Goal: Information Seeking & Learning: Learn about a topic

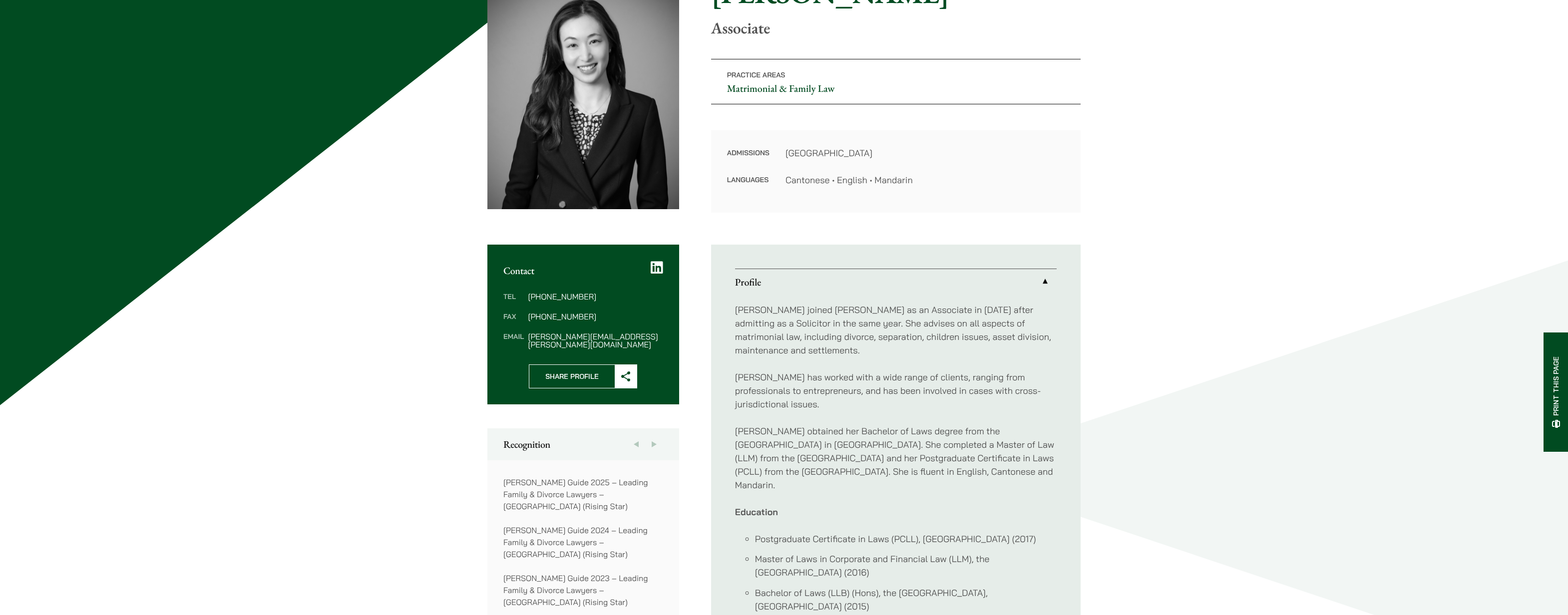
scroll to position [231, 0]
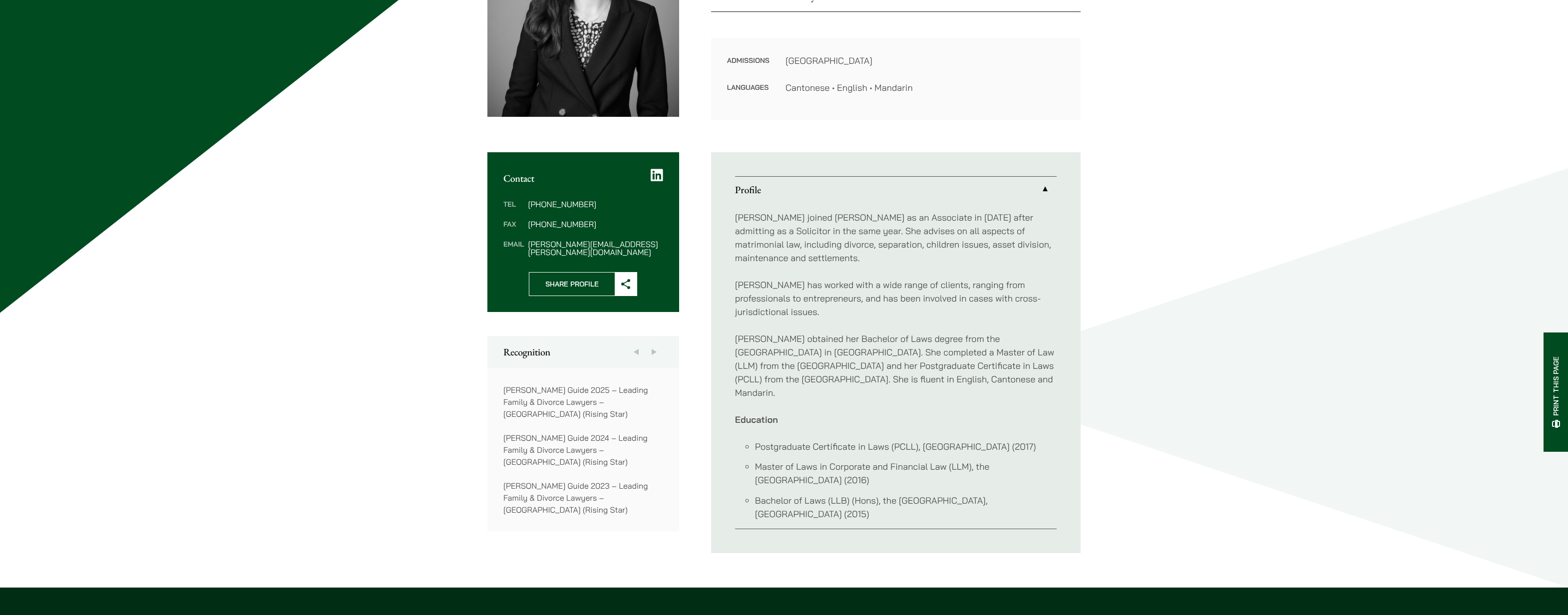
click at [605, 394] on p "Doyle’s Guide 2025 – Leading Family & Divorce Lawyers – Hong Kong (Rising Star)" at bounding box center [583, 402] width 160 height 36
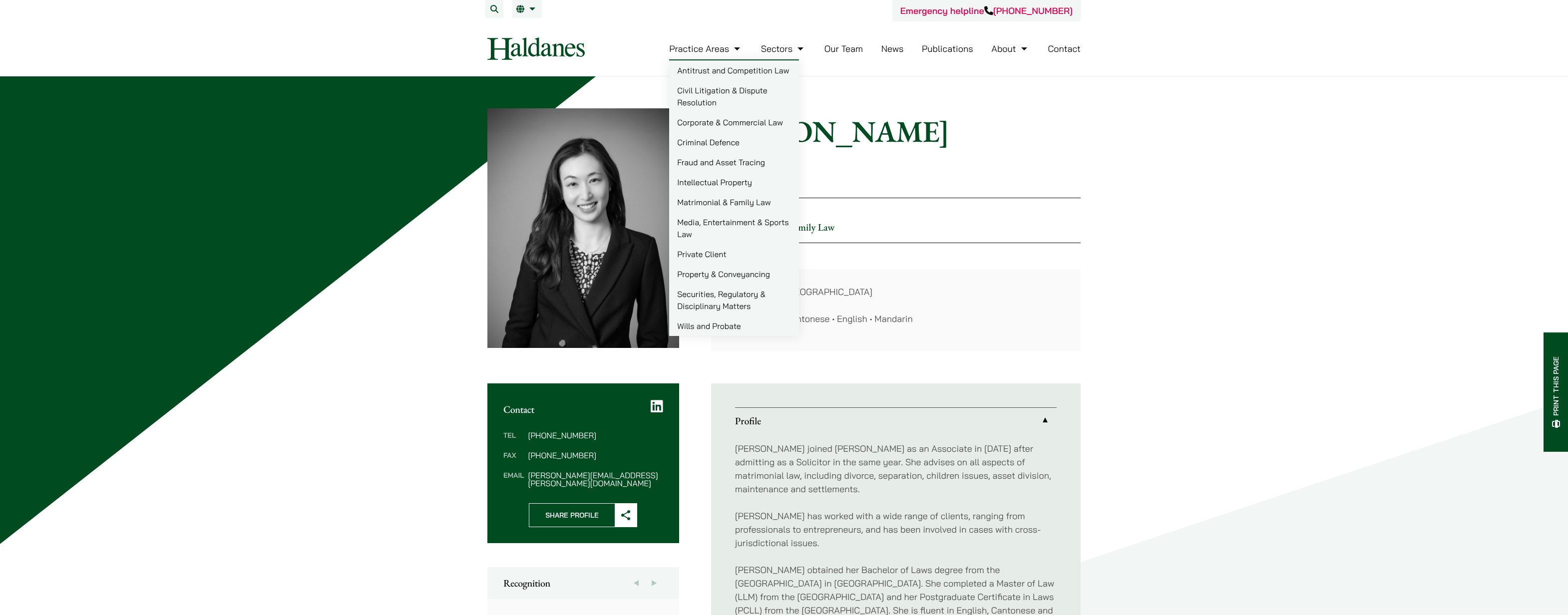
click at [723, 203] on link "Matrimonial & Family Law" at bounding box center [734, 202] width 130 height 20
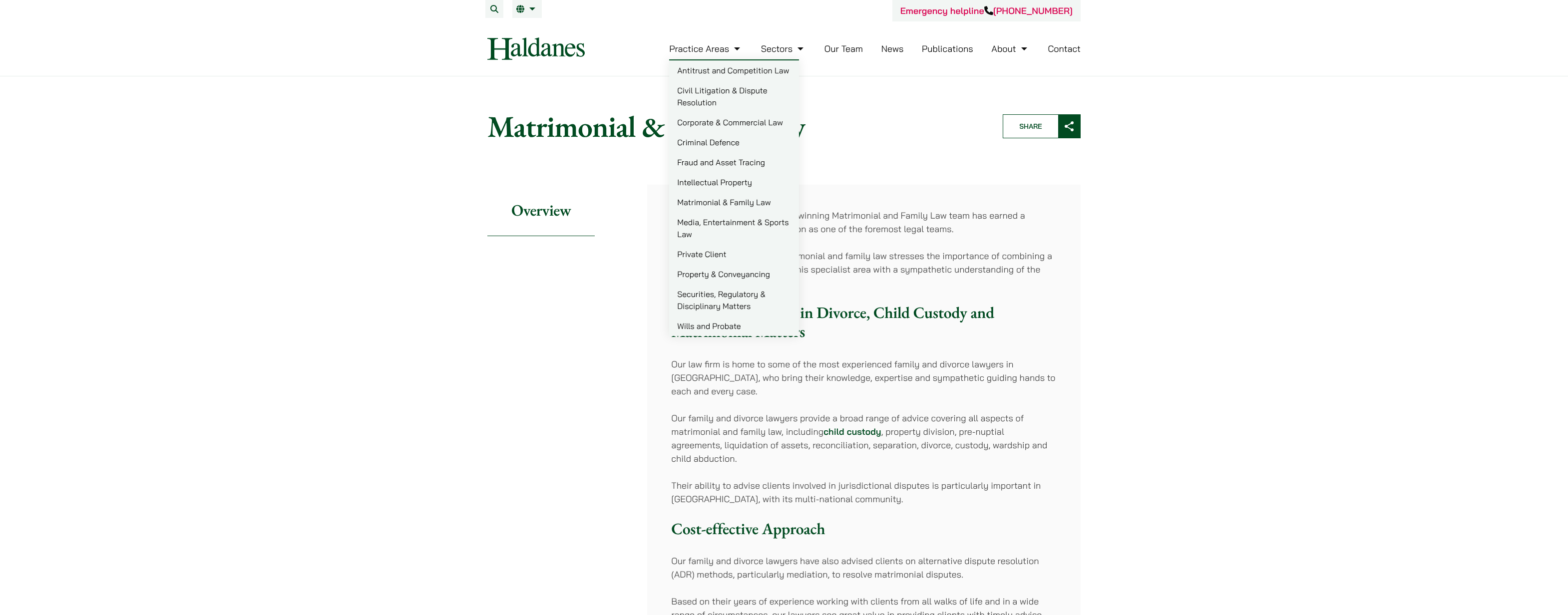
click at [698, 256] on link "Private Client" at bounding box center [734, 254] width 130 height 20
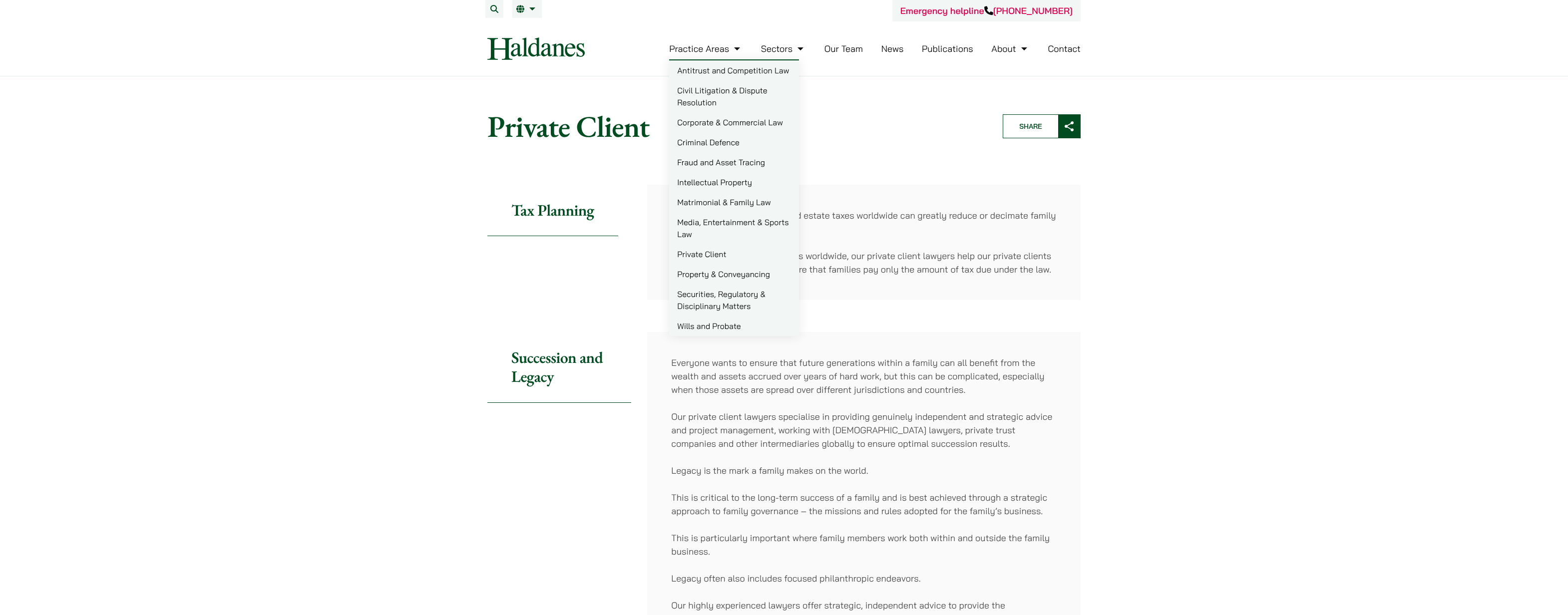
click at [713, 200] on link "Matrimonial & Family Law" at bounding box center [734, 202] width 130 height 20
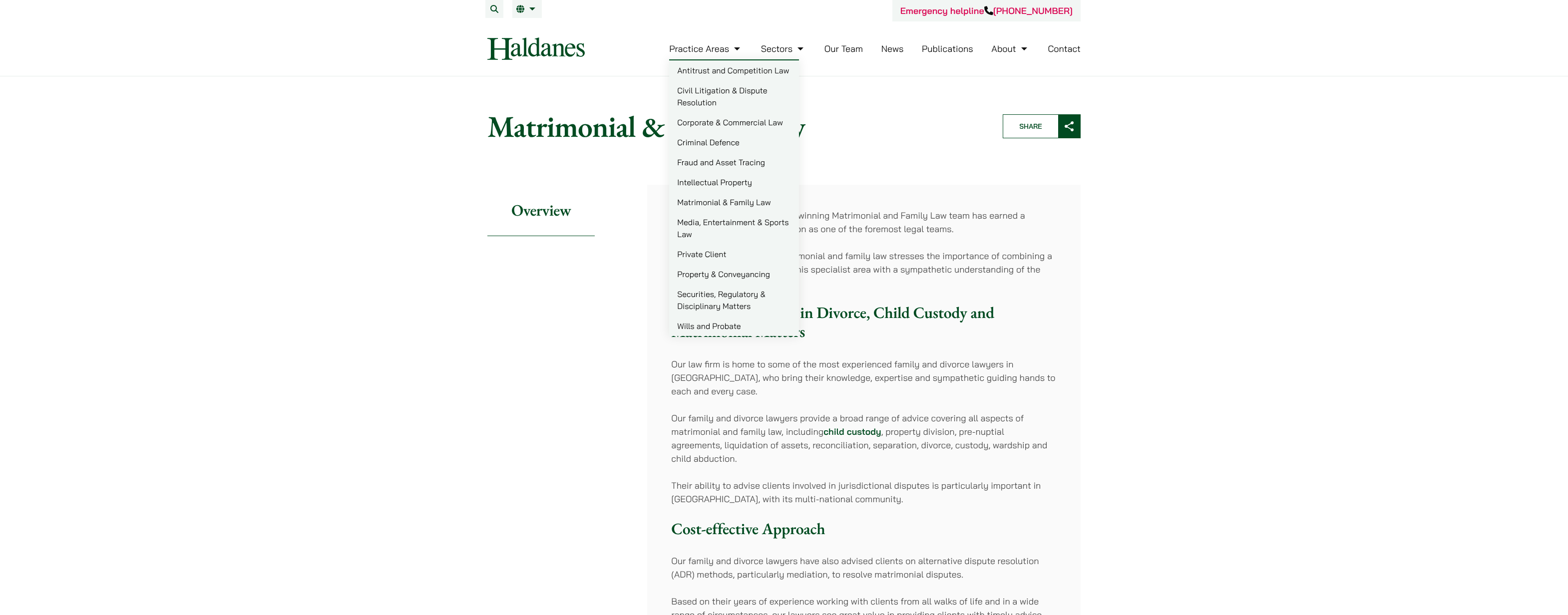
click at [711, 53] on link "Practice Areas" at bounding box center [706, 49] width 73 height 11
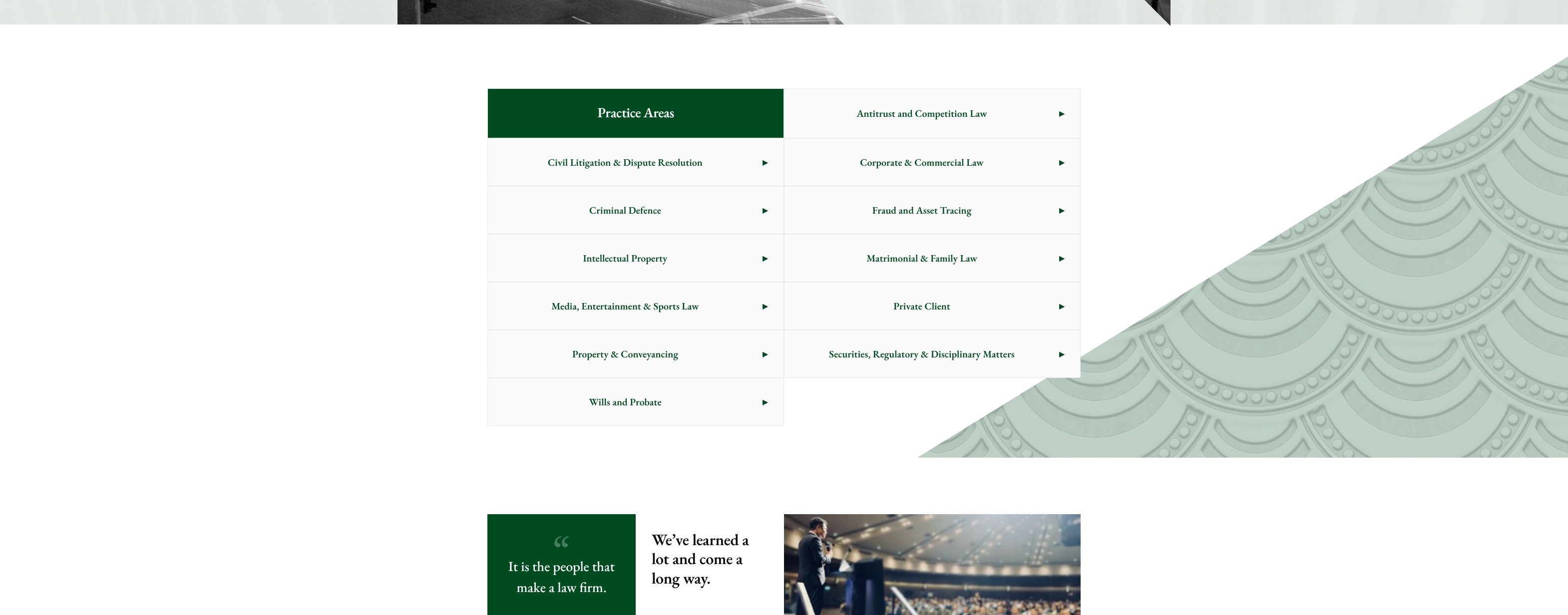
scroll to position [467, 0]
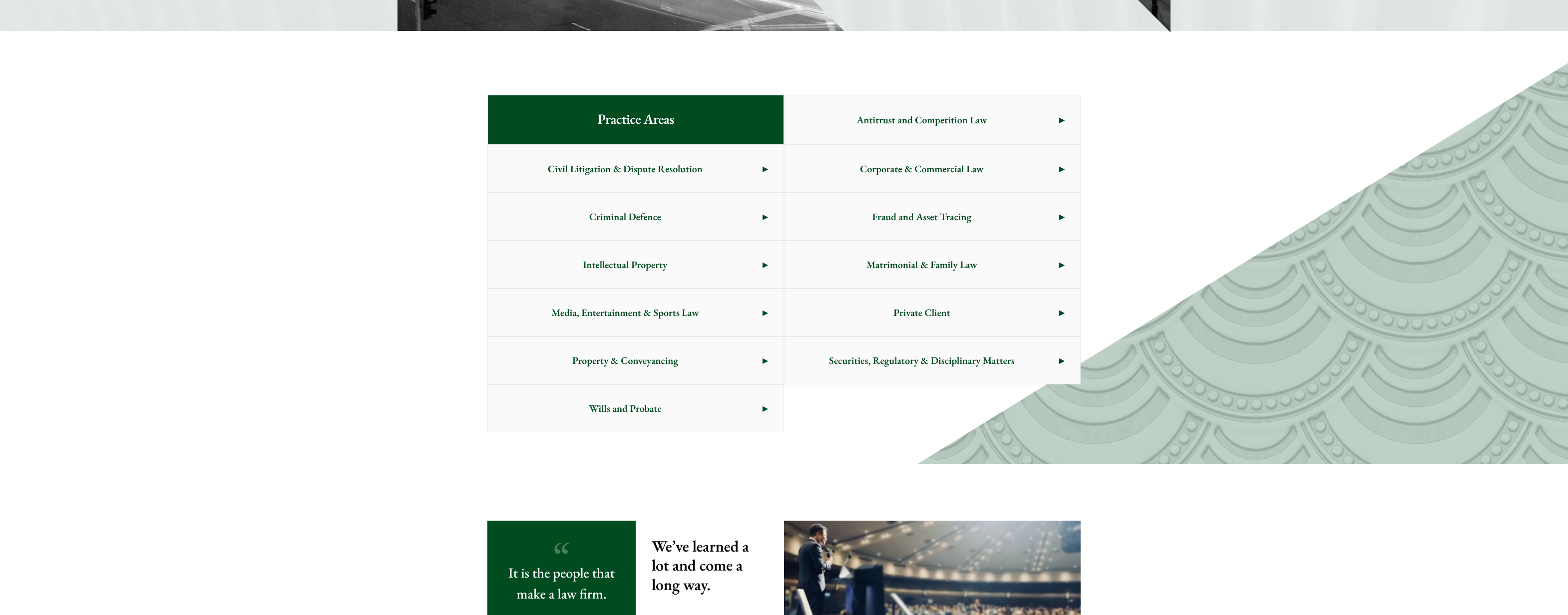
click at [968, 314] on span "Private Client" at bounding box center [921, 313] width 274 height 47
